Goal: Task Accomplishment & Management: Use online tool/utility

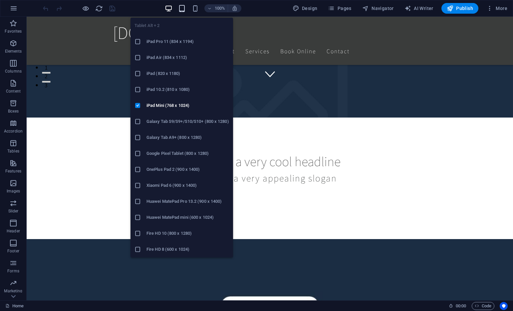
click at [181, 6] on icon "button" at bounding box center [182, 9] width 8 height 8
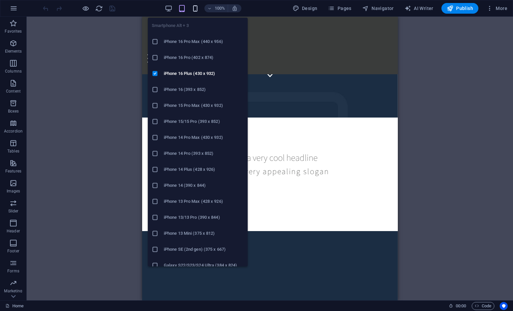
click at [193, 10] on icon "button" at bounding box center [196, 9] width 8 height 8
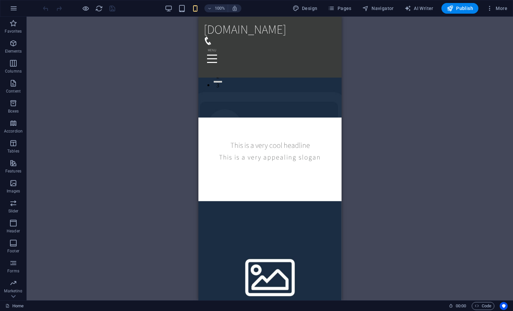
click at [121, 88] on div "Drag here to replace the existing content. Press “Ctrl” if you want to create a…" at bounding box center [270, 159] width 487 height 284
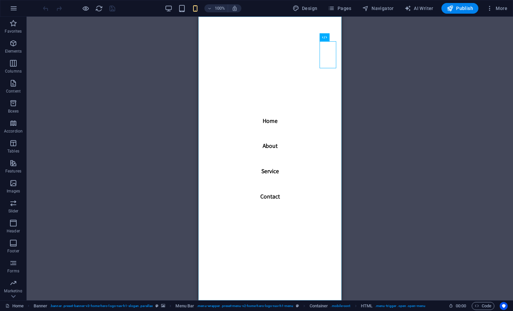
click at [329, 59] on nav "Home About Service Contact" at bounding box center [269, 159] width 143 height 284
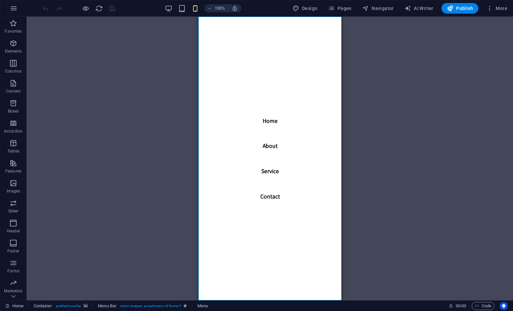
click at [271, 169] on nav "Home About Service Contact" at bounding box center [269, 159] width 143 height 284
click at [271, 176] on nav "Home About Service Contact" at bounding box center [269, 159] width 143 height 284
click at [373, 120] on div "Drag here to replace the existing content. Press “Ctrl” if you want to create a…" at bounding box center [270, 159] width 487 height 284
click at [497, 9] on span "More" at bounding box center [497, 8] width 21 height 7
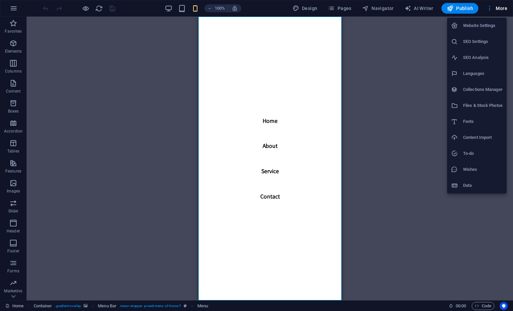
click at [481, 182] on h6 "Data" at bounding box center [483, 186] width 40 height 8
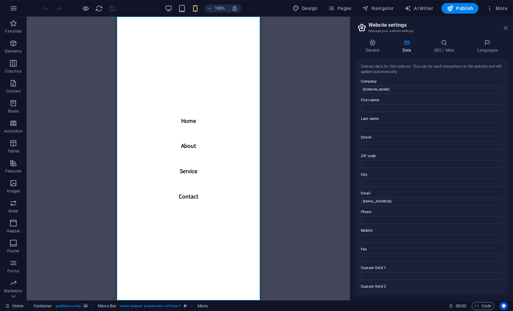
click at [507, 27] on icon at bounding box center [506, 27] width 4 height 5
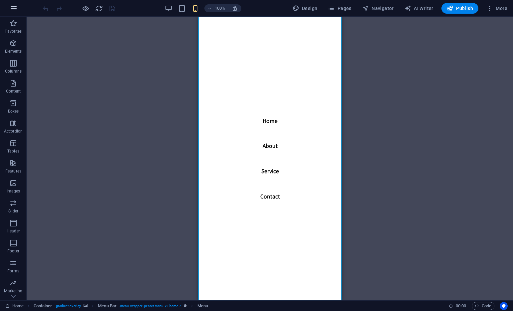
click at [12, 9] on icon "button" at bounding box center [14, 8] width 8 height 8
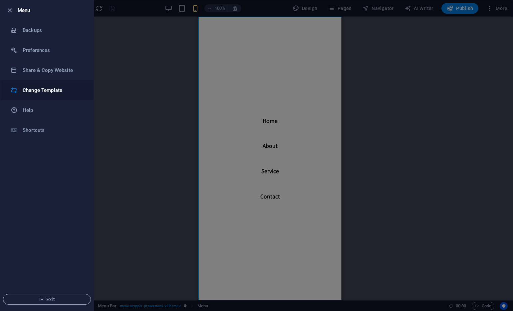
click at [54, 90] on h6 "Change Template" at bounding box center [54, 90] width 62 height 8
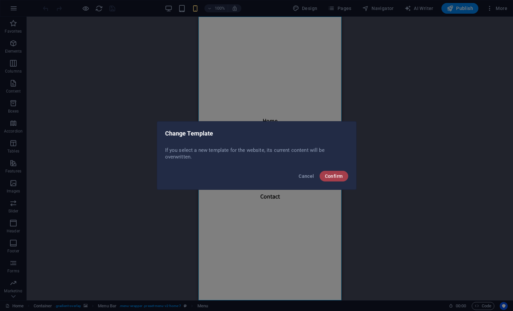
click at [334, 177] on span "Confirm" at bounding box center [334, 176] width 18 height 5
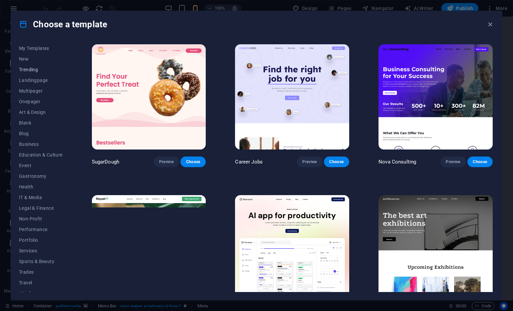
scroll to position [17, 0]
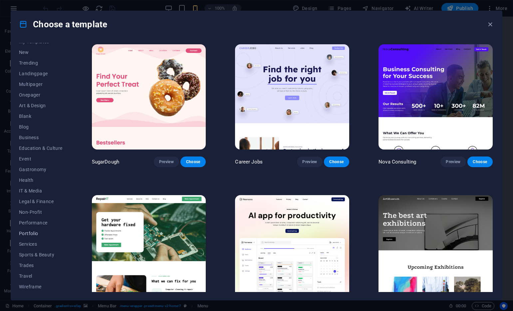
click at [36, 235] on span "Portfolio" at bounding box center [41, 233] width 44 height 5
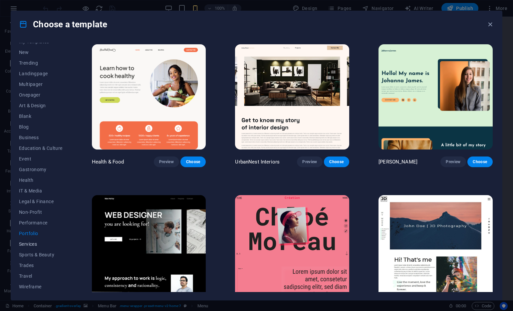
click at [34, 242] on span "Services" at bounding box center [41, 244] width 44 height 5
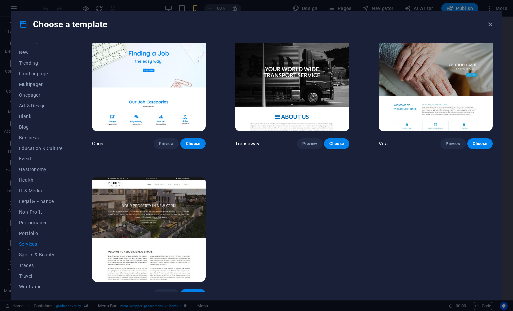
scroll to position [908, 0]
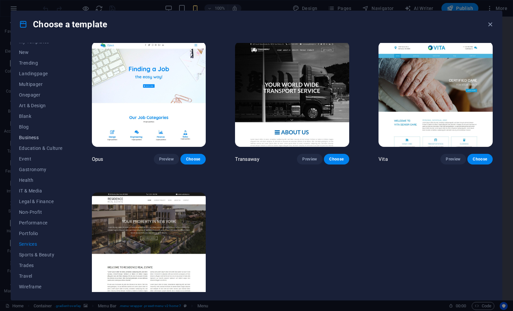
click at [27, 137] on span "Business" at bounding box center [41, 137] width 44 height 5
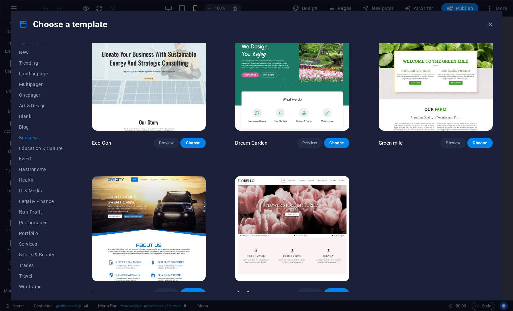
scroll to position [24, 0]
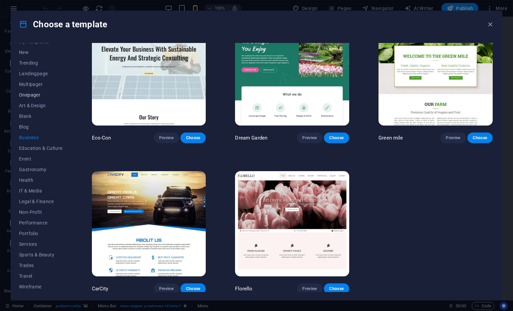
click at [39, 95] on span "Onepager" at bounding box center [41, 94] width 44 height 5
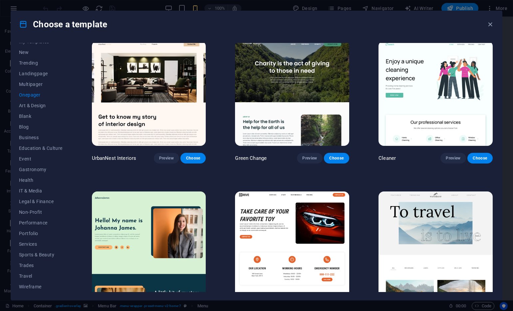
scroll to position [302, 0]
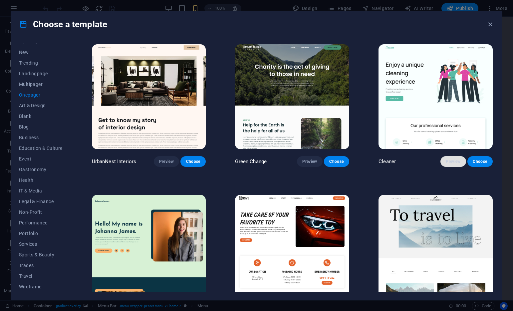
click at [453, 161] on span "Preview" at bounding box center [453, 161] width 15 height 5
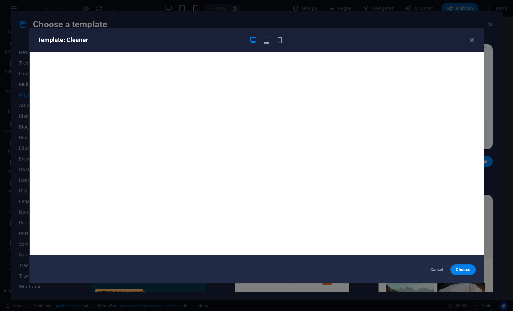
scroll to position [0, 0]
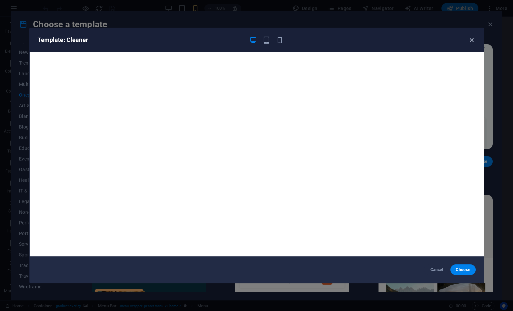
click at [471, 40] on icon "button" at bounding box center [472, 40] width 8 height 8
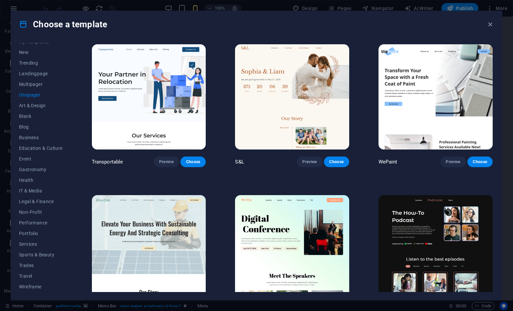
scroll to position [3, 0]
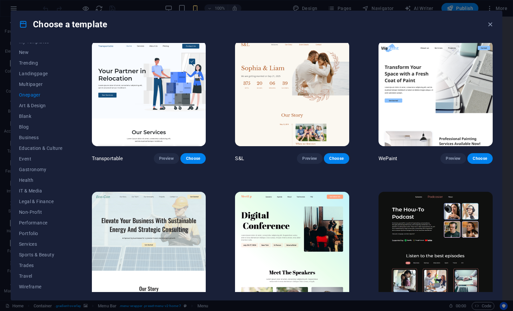
click at [437, 118] on img at bounding box center [436, 93] width 114 height 105
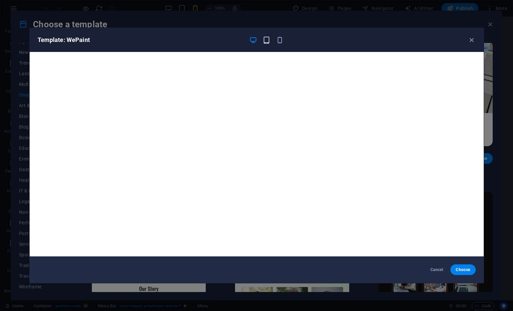
click at [266, 41] on icon "button" at bounding box center [267, 40] width 8 height 8
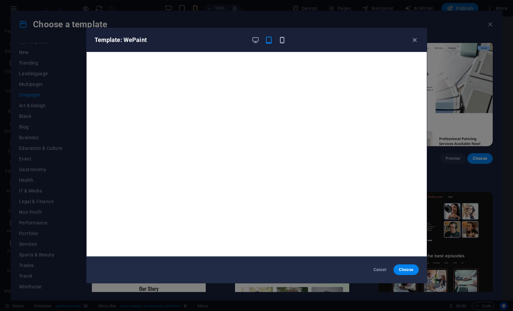
click at [282, 40] on icon "button" at bounding box center [283, 40] width 8 height 8
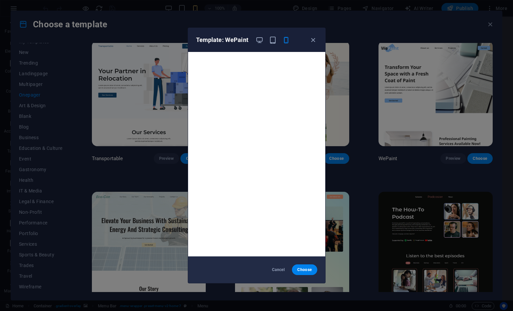
click at [357, 174] on div "Template: WePaint Cancel Choose" at bounding box center [256, 155] width 513 height 311
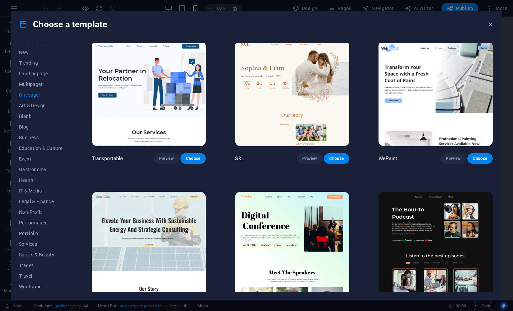
scroll to position [0, 0]
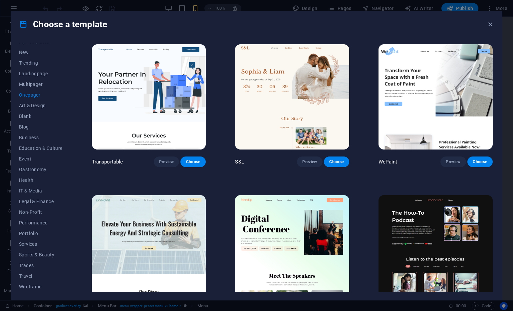
click at [145, 88] on img at bounding box center [149, 96] width 114 height 105
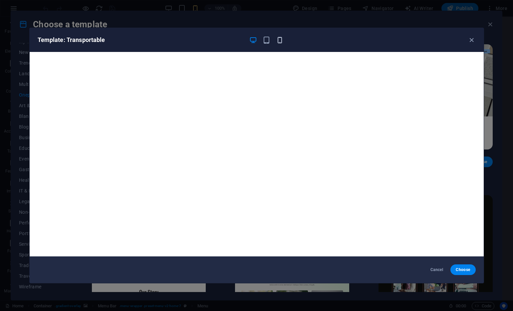
click at [283, 39] on icon "button" at bounding box center [280, 40] width 8 height 8
